Goal: Task Accomplishment & Management: Manage account settings

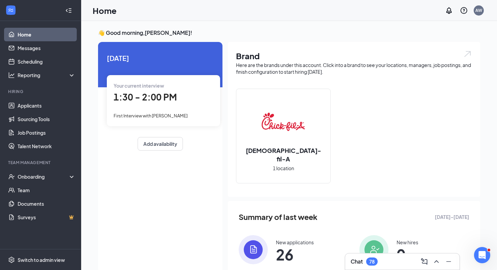
click at [135, 101] on span "1:30 - 2:00 PM" at bounding box center [145, 96] width 63 height 11
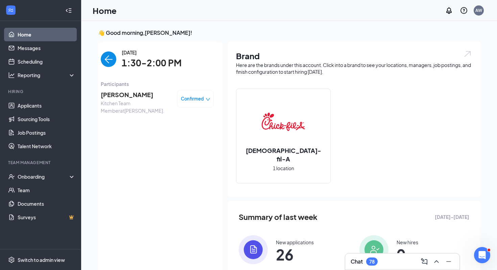
scroll to position [3, 0]
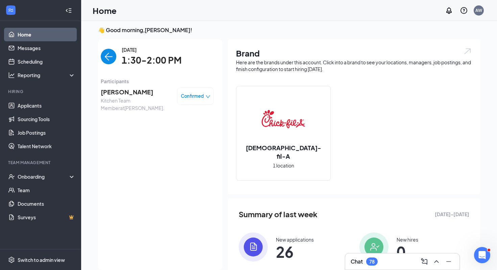
click at [136, 90] on span "[PERSON_NAME]" at bounding box center [136, 91] width 71 height 9
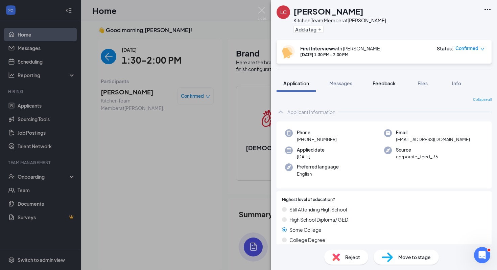
click at [379, 87] on button "Feedback" at bounding box center [384, 83] width 36 height 17
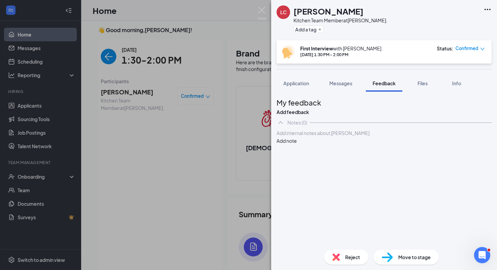
click at [408, 87] on div "Application Messages Feedback Files Info" at bounding box center [383, 83] width 215 height 17
click at [420, 81] on span "Files" at bounding box center [422, 83] width 10 height 6
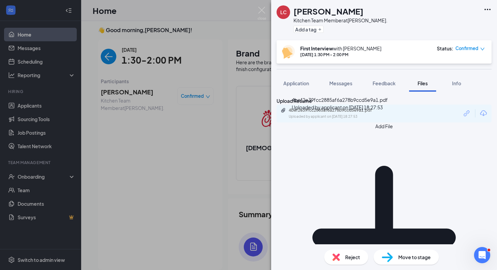
click at [375, 113] on div "4bef2e39fcc2885af6a278b9ccd5e9a1.pdf" at bounding box center [336, 109] width 95 height 5
click at [291, 86] on button "Application" at bounding box center [295, 83] width 39 height 17
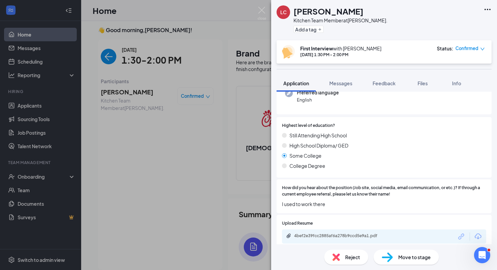
scroll to position [76, 0]
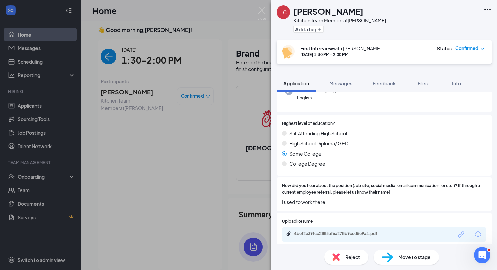
click at [291, 80] on div "Application" at bounding box center [296, 83] width 26 height 7
click at [168, 29] on div "[PERSON_NAME] Kitchen Team Member at [PERSON_NAME]. Add a tag First Interview w…" at bounding box center [248, 135] width 497 height 270
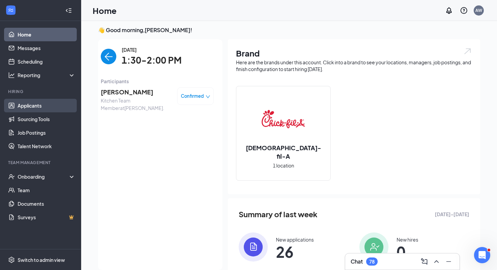
click at [41, 104] on link "Applicants" at bounding box center [47, 106] width 58 height 14
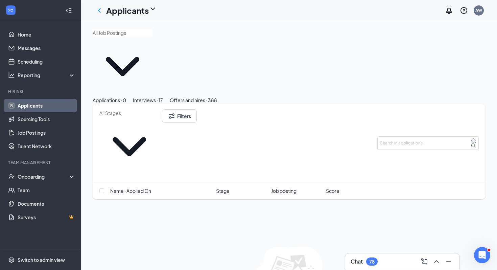
click at [163, 96] on div "Interviews · 17" at bounding box center [148, 99] width 30 height 7
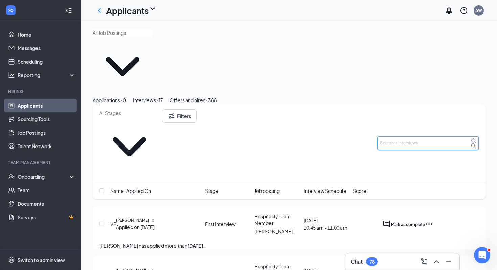
click at [393, 136] on input "text" at bounding box center [427, 143] width 101 height 14
type input "newbie"
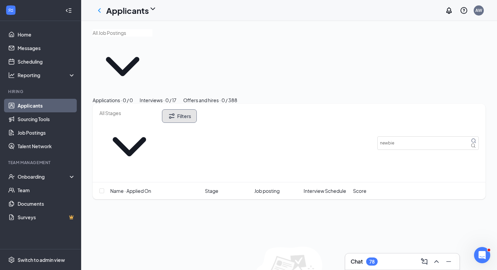
click at [197, 109] on button "Filters" at bounding box center [179, 116] width 35 height 14
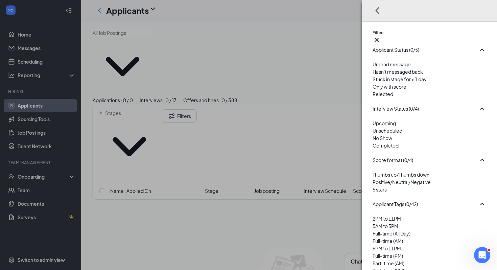
click at [342, 183] on div "Filters Applicant Status (0/5) Unread message Hasn't messaged back Stuck in sta…" at bounding box center [248, 135] width 497 height 270
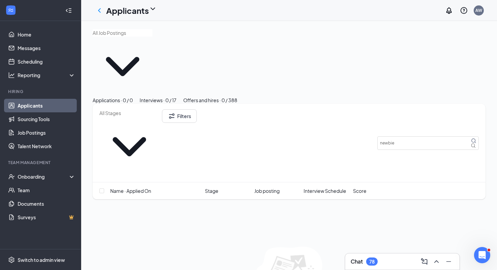
click at [133, 96] on button "Applications · 0 / 0" at bounding box center [113, 99] width 40 height 7
click at [197, 109] on button "Filters" at bounding box center [179, 116] width 35 height 14
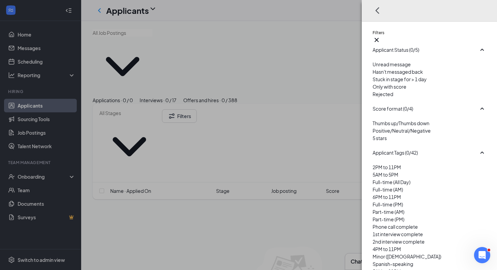
click at [390, 97] on span "Rejected" at bounding box center [382, 94] width 21 height 6
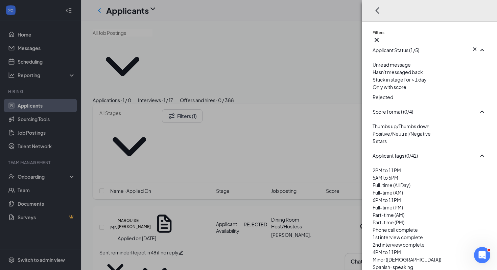
click at [319, 164] on div "Filters Applicant Status (1/5) Unread message Hasn't messaged back Stuck in sta…" at bounding box center [248, 135] width 497 height 270
click at [311, 165] on div "Filters Applicant Status (1/5) Unread message Hasn't messaged back Stuck in sta…" at bounding box center [248, 135] width 497 height 270
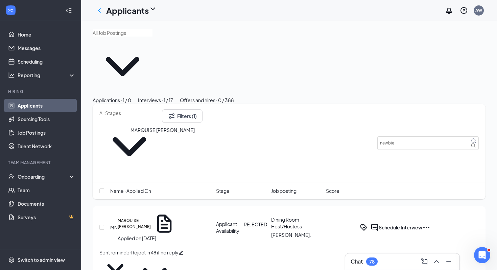
click at [151, 217] on h5 "MARQUISE [PERSON_NAME]" at bounding box center [134, 223] width 33 height 12
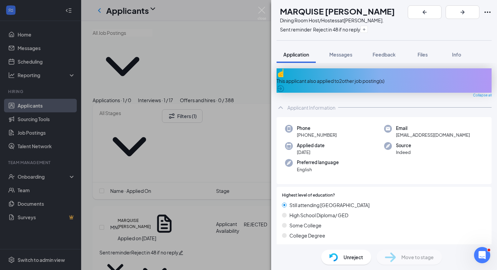
click at [223, 153] on div "MN MARQUISE NEWBIE Dining Room Host/Hostess at [PERSON_NAME]. Sent reminder Rej…" at bounding box center [248, 135] width 497 height 270
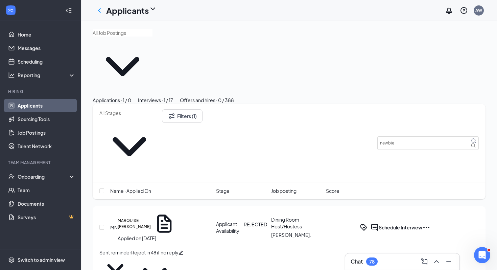
click at [188, 212] on div "MN MARQUISE NEWBIE Applied on [DATE]" at bounding box center [161, 226] width 102 height 29
click at [137, 217] on h5 "MARQUISE [PERSON_NAME]" at bounding box center [134, 223] width 33 height 12
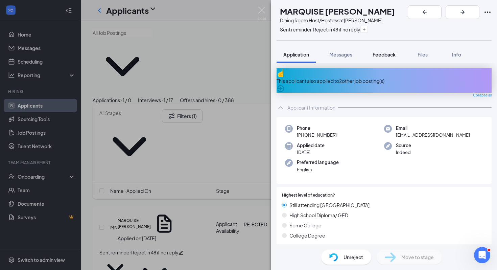
click at [386, 55] on span "Feedback" at bounding box center [383, 54] width 23 height 6
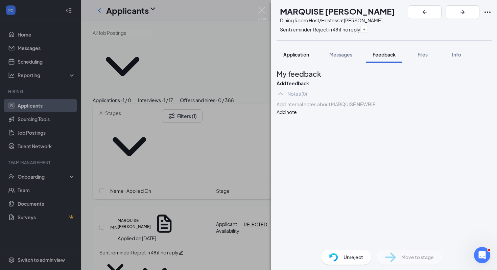
click at [300, 58] on button "Application" at bounding box center [295, 54] width 39 height 17
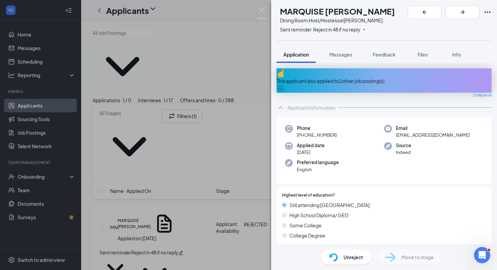
click at [359, 84] on div "This applicant also applied to 2 other job posting(s)" at bounding box center [383, 80] width 215 height 24
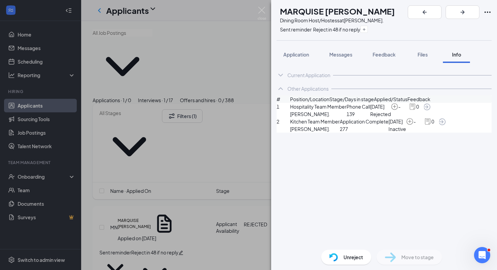
click at [234, 153] on div "MN MARQUISE NEWBIE Dining Room Host/Hostess at [PERSON_NAME]. Sent reminder Rej…" at bounding box center [248, 135] width 497 height 270
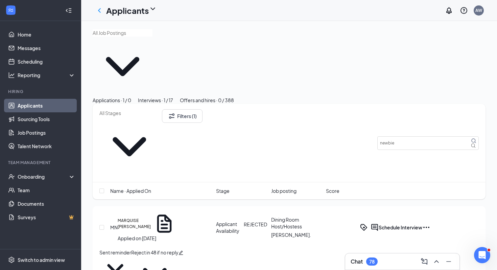
click at [430, 223] on icon "Ellipses" at bounding box center [426, 227] width 8 height 8
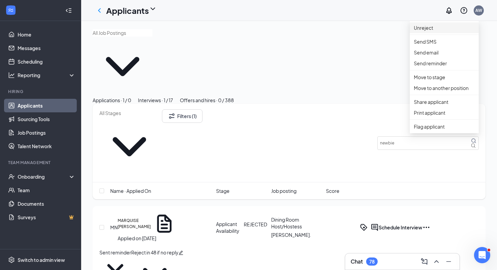
click at [434, 30] on p "Unreject" at bounding box center [444, 27] width 61 height 7
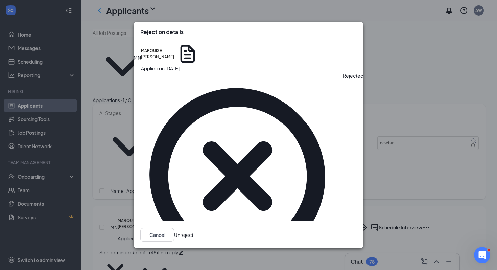
click at [193, 228] on button "Unreject" at bounding box center [183, 235] width 19 height 14
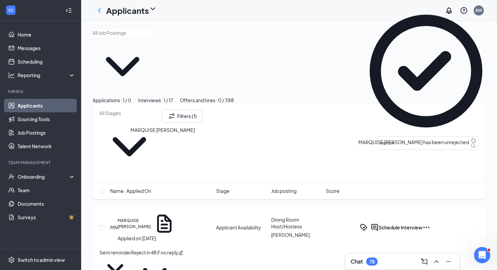
click at [151, 217] on h5 "MARQUISE [PERSON_NAME]" at bounding box center [134, 223] width 33 height 12
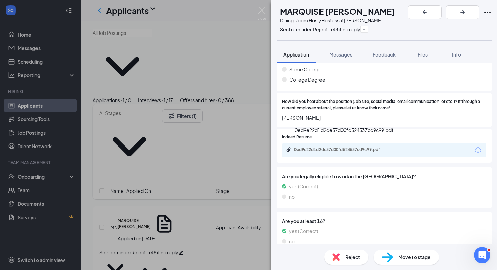
scroll to position [205, 0]
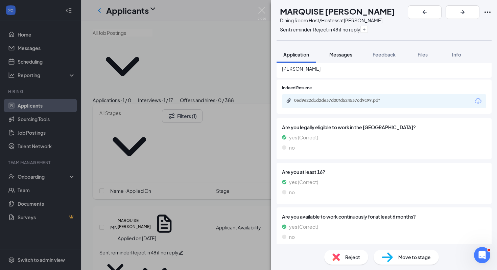
click at [347, 54] on span "Messages" at bounding box center [340, 54] width 23 height 6
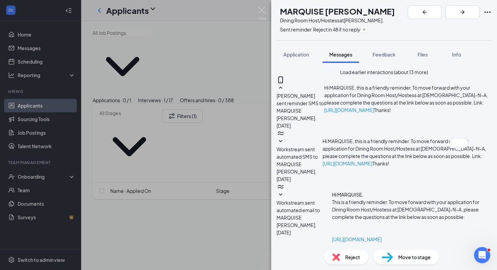
type textarea "Hi, When do you have some time to interview?"
click at [260, 17] on img at bounding box center [261, 13] width 8 height 13
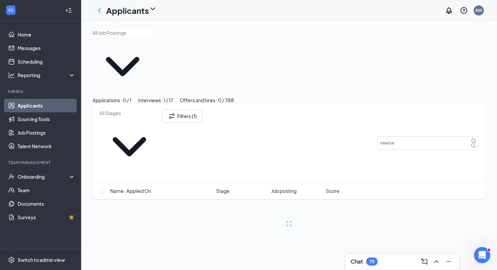
click at [131, 96] on div "Applications · 0 / 1" at bounding box center [112, 99] width 39 height 7
